Goal: Information Seeking & Learning: Find specific page/section

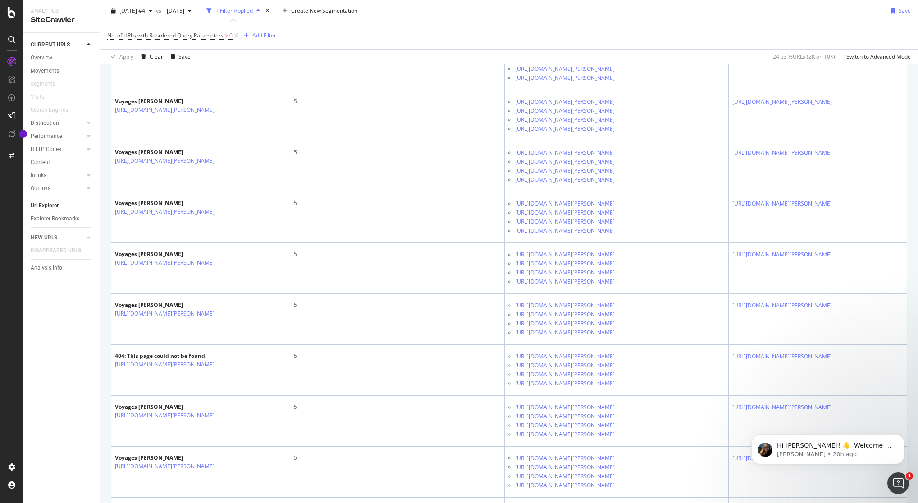
scroll to position [1248, 0]
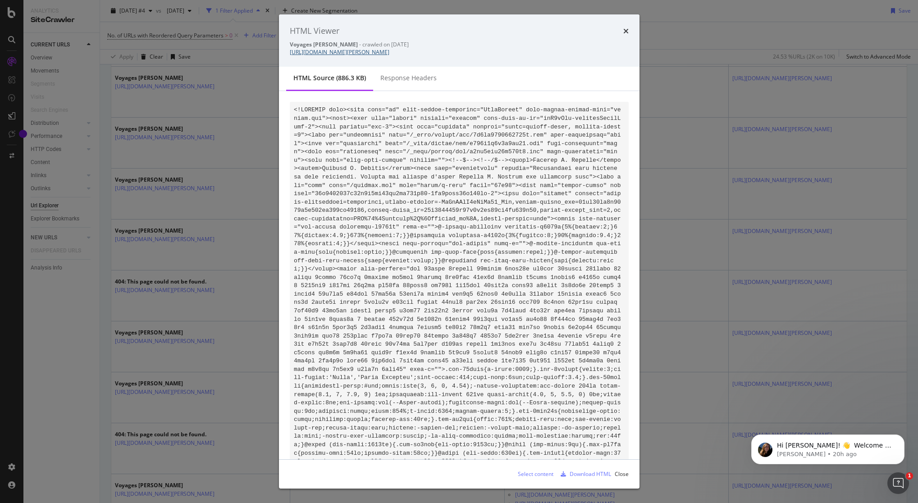
drag, startPoint x: 588, startPoint y: 59, endPoint x: 291, endPoint y: 53, distance: 297.1
click at [291, 53] on div "Voyages [PERSON_NAME] - crawled on [DATE] [URL][DOMAIN_NAME][PERSON_NAME]" at bounding box center [459, 48] width 339 height 15
click at [627, 32] on icon "times" at bounding box center [625, 30] width 5 height 7
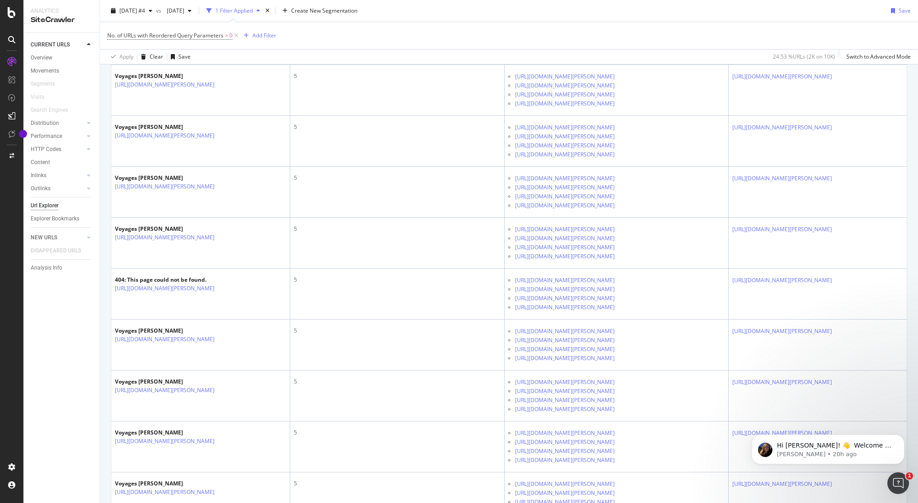
scroll to position [824, 0]
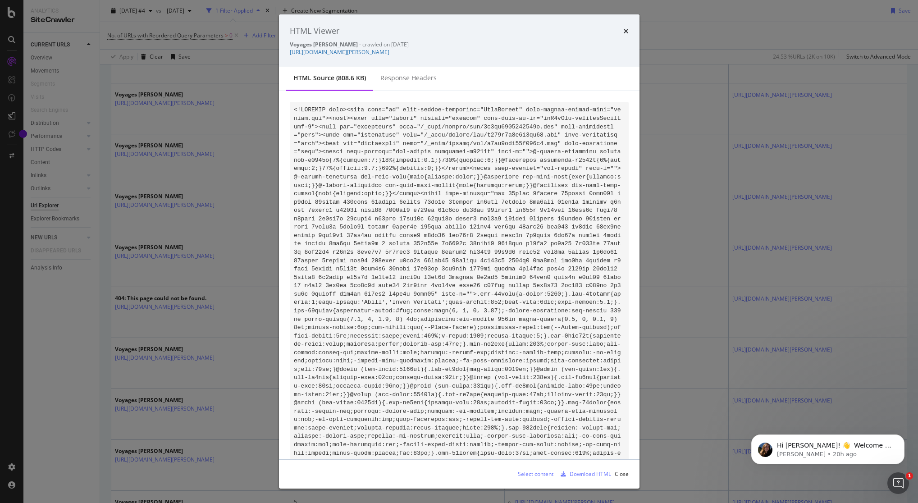
drag, startPoint x: 546, startPoint y: 61, endPoint x: 288, endPoint y: 53, distance: 258.8
click at [288, 53] on div "HTML Viewer Voyages [PERSON_NAME] - crawled on [DATE] [URL][DOMAIN_NAME][PERSON…" at bounding box center [459, 40] width 361 height 52
copy link "[URL][DOMAIN_NAME][PERSON_NAME]"
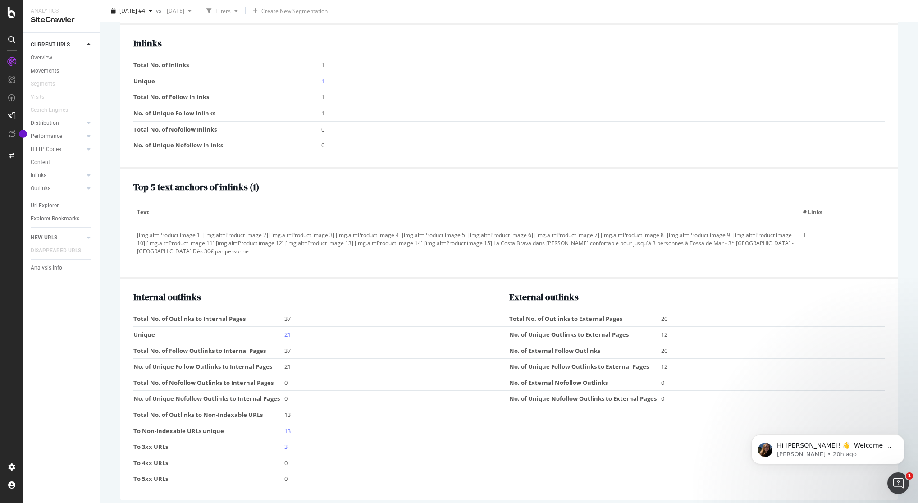
scroll to position [897, 0]
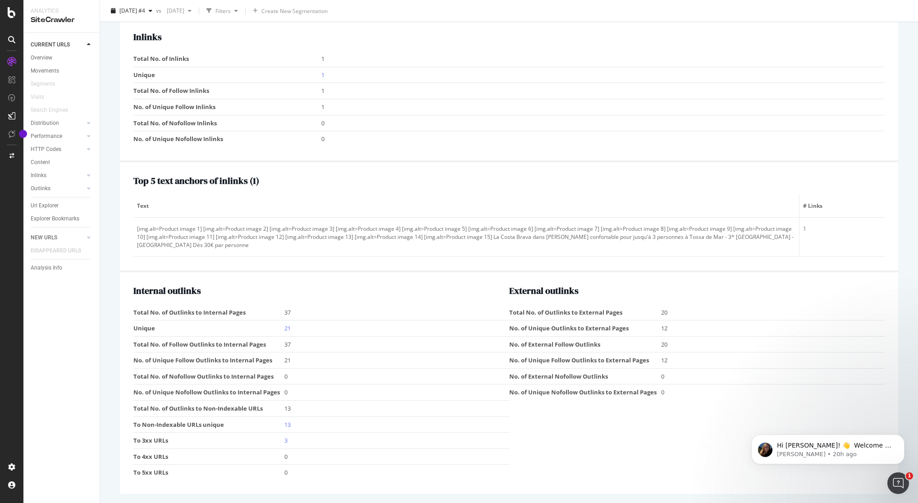
click at [549, 446] on div "External outlinks Total No. of Outlinks to External Pages 20 No. of Unique Outl…" at bounding box center [697, 383] width 376 height 195
